Goal: Navigation & Orientation: Find specific page/section

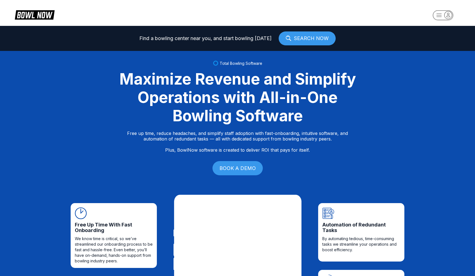
click at [439, 16] on icon "button" at bounding box center [439, 15] width 5 height 3
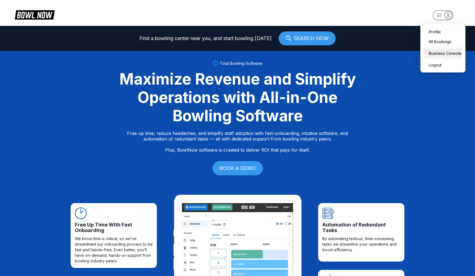
click at [432, 49] on div "Business Console" at bounding box center [442, 53] width 39 height 10
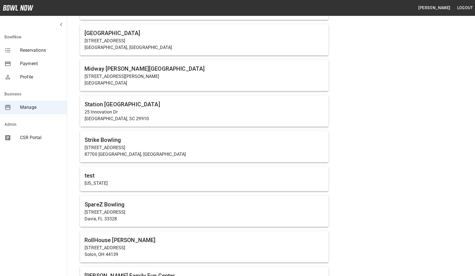
scroll to position [443, 0]
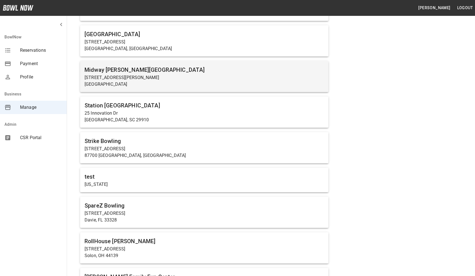
click at [255, 87] on p "[GEOGRAPHIC_DATA]" at bounding box center [204, 84] width 239 height 7
click at [134, 78] on p "[STREET_ADDRESS][PERSON_NAME]" at bounding box center [204, 77] width 239 height 7
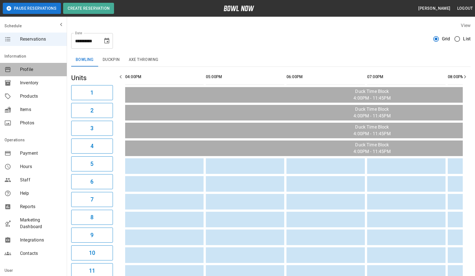
click at [35, 74] on div "Profile" at bounding box center [33, 69] width 67 height 13
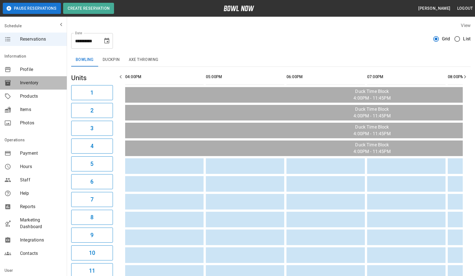
click at [38, 82] on span "Inventory" at bounding box center [41, 83] width 42 height 7
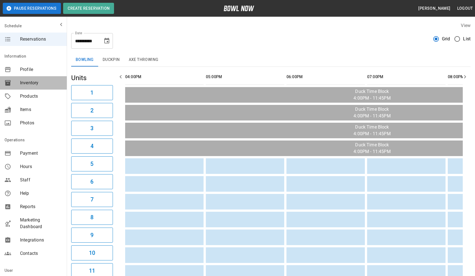
click at [38, 82] on span "Inventory" at bounding box center [41, 83] width 42 height 7
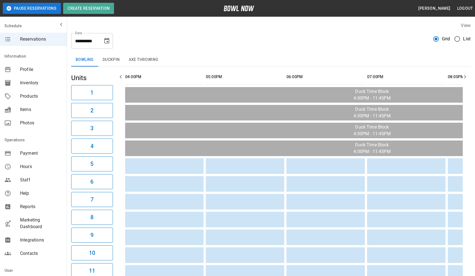
click at [36, 71] on span "Profile" at bounding box center [41, 69] width 42 height 7
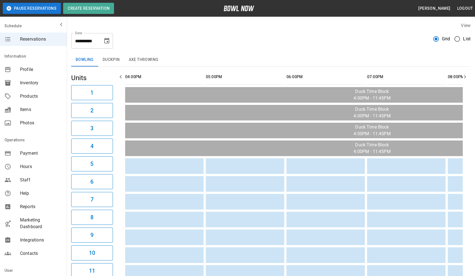
click at [36, 71] on span "Profile" at bounding box center [41, 69] width 42 height 7
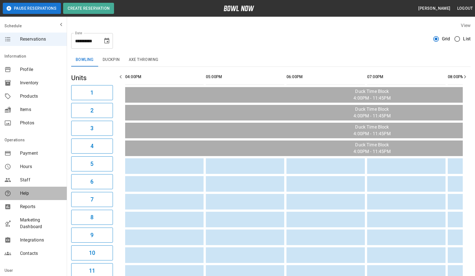
click at [39, 195] on span "Help" at bounding box center [41, 193] width 42 height 7
